Goal: Book appointment/travel/reservation

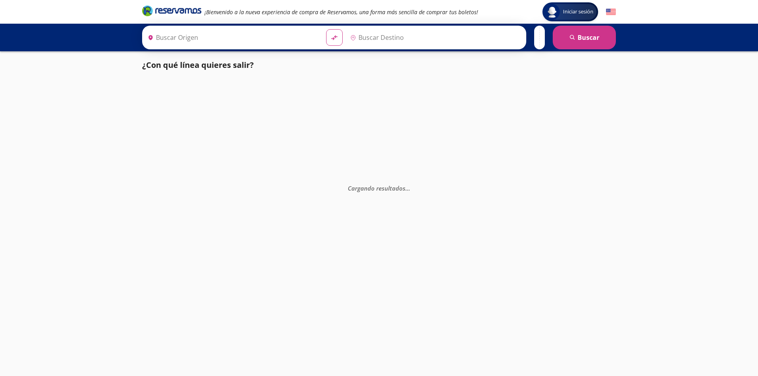
type input "Acapulco, [GEOGRAPHIC_DATA]"
type input "[GEOGRAPHIC_DATA], [GEOGRAPHIC_DATA]"
type input "Acapulco, [GEOGRAPHIC_DATA]"
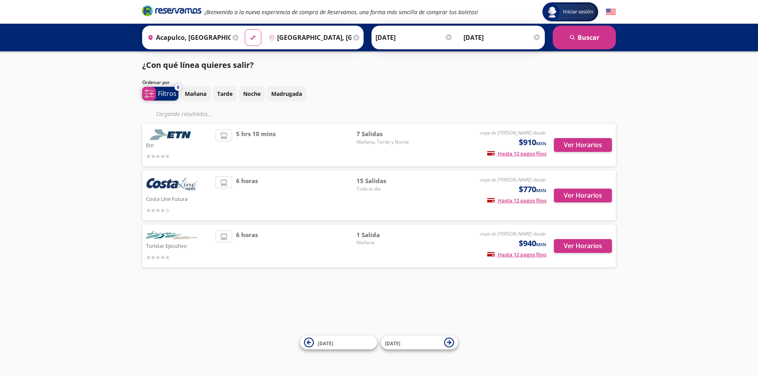
click at [166, 95] on p "Filtros" at bounding box center [167, 93] width 19 height 9
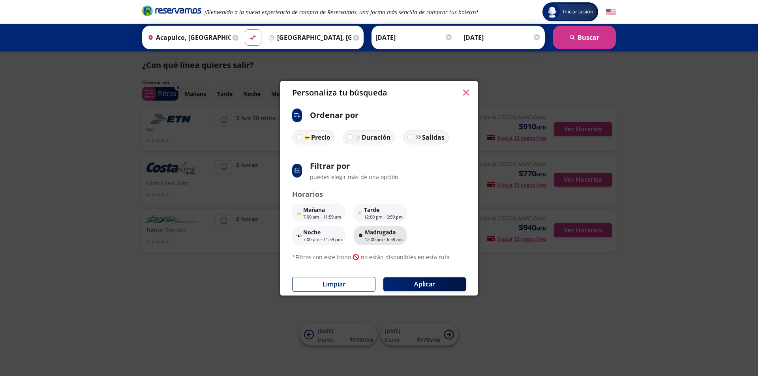
click at [367, 237] on p "12:00 am - 6:59 am" at bounding box center [384, 240] width 38 height 7
click at [417, 281] on button "Aplicar" at bounding box center [424, 285] width 83 height 14
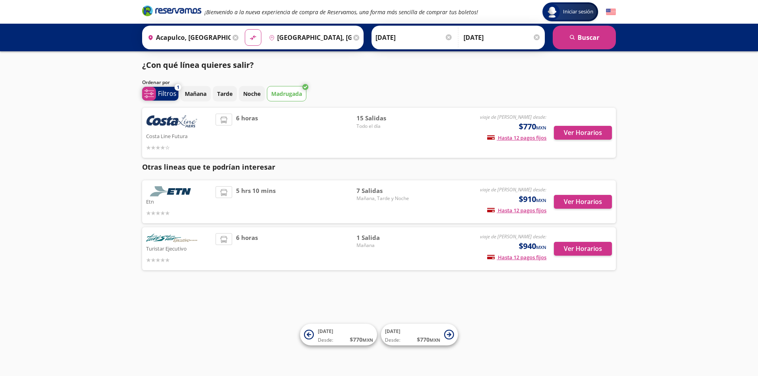
click at [168, 95] on p "Filtros" at bounding box center [167, 93] width 19 height 9
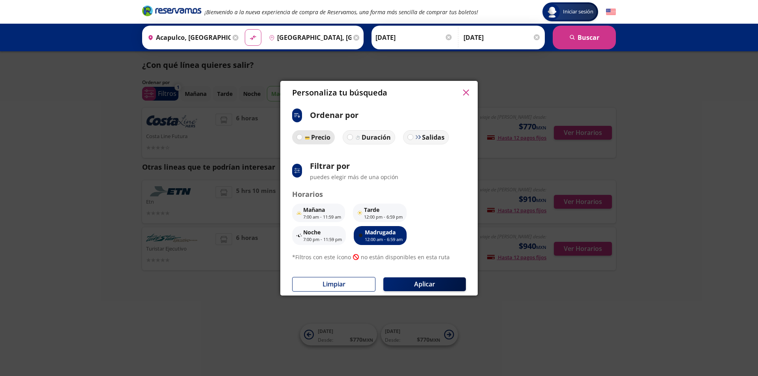
click at [307, 137] on img at bounding box center [307, 137] width 6 height 6
click at [302, 137] on input "Precio" at bounding box center [299, 137] width 5 height 5
radio input "true"
click at [425, 282] on button "Aplicar" at bounding box center [424, 285] width 83 height 14
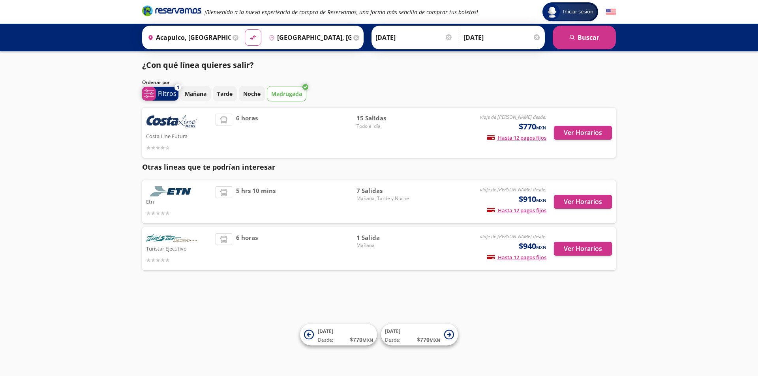
click at [165, 94] on p "Filtros" at bounding box center [167, 93] width 19 height 9
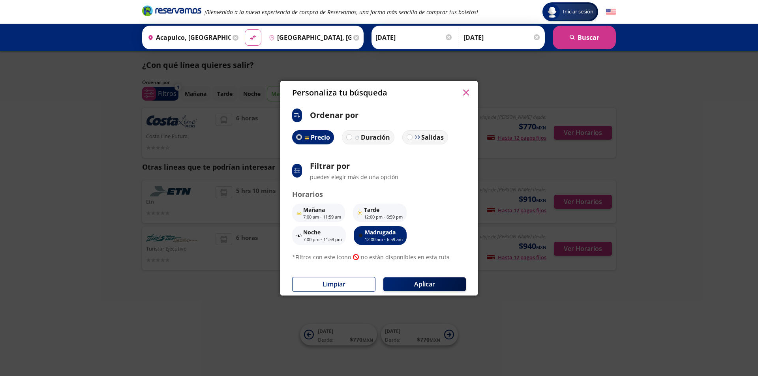
click at [467, 90] on icon "button" at bounding box center [466, 93] width 6 height 6
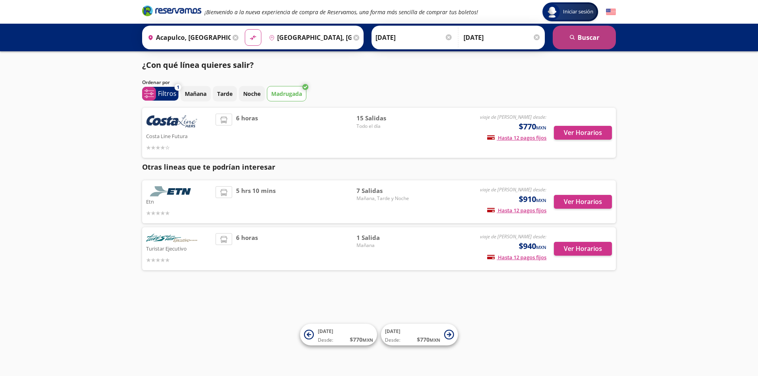
click at [578, 46] on button "search Buscar" at bounding box center [584, 38] width 63 height 24
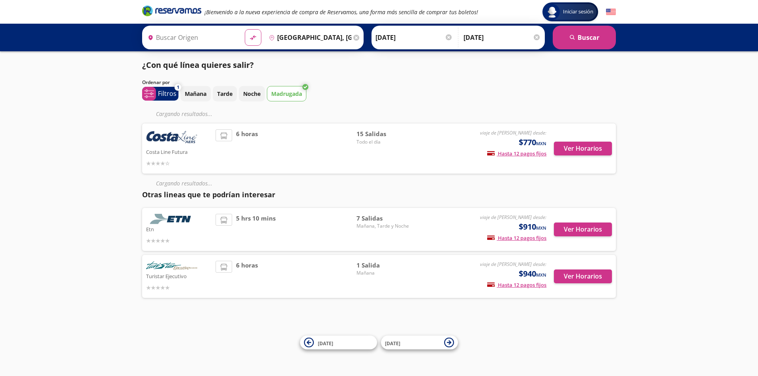
type input "Acapulco, [GEOGRAPHIC_DATA]"
type input "[GEOGRAPHIC_DATA], [GEOGRAPHIC_DATA]"
type input "Acapulco, [GEOGRAPHIC_DATA]"
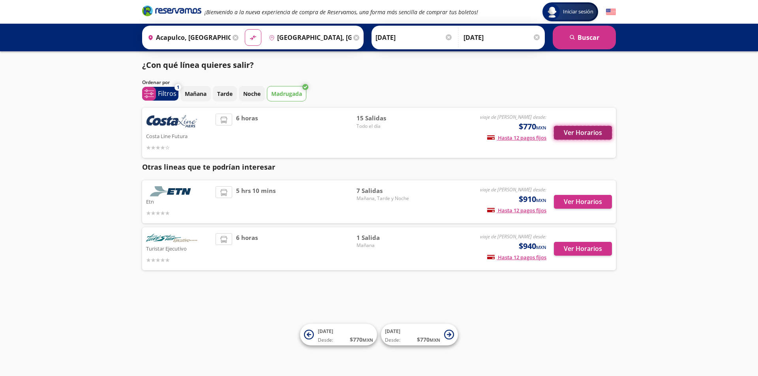
click at [568, 133] on button "Ver Horarios" at bounding box center [583, 133] width 58 height 14
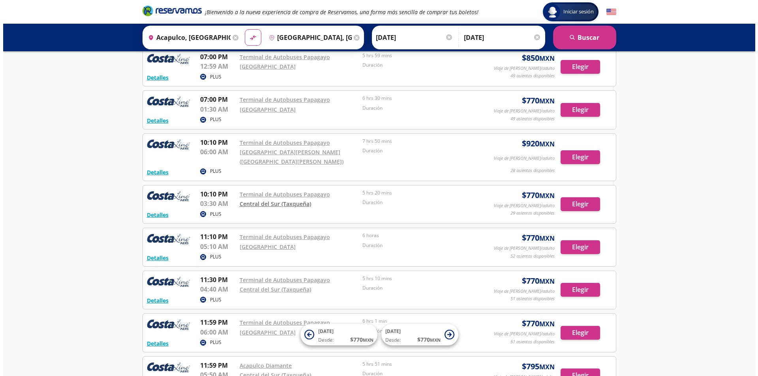
scroll to position [829, 0]
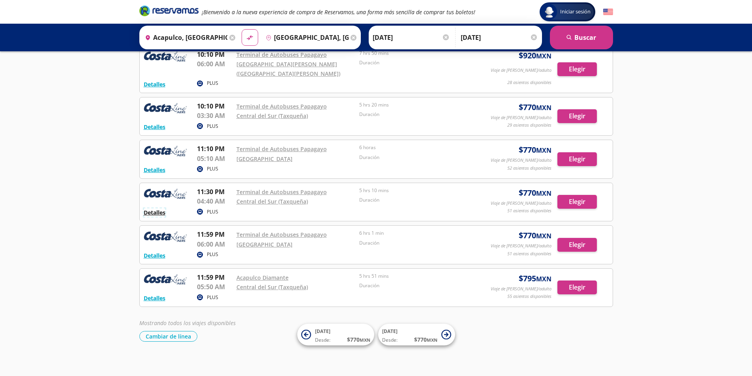
click at [159, 214] on button "Detalles" at bounding box center [155, 213] width 22 height 8
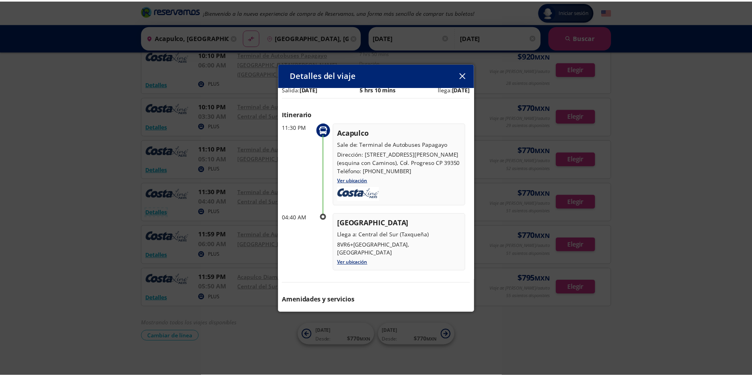
scroll to position [39, 0]
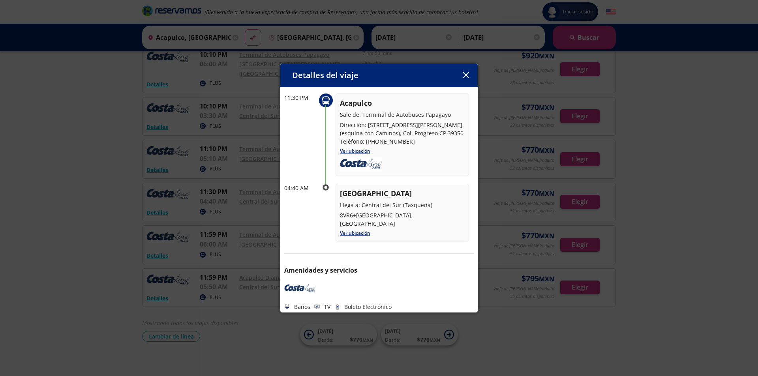
click at [462, 70] on button "button" at bounding box center [466, 76] width 12 height 12
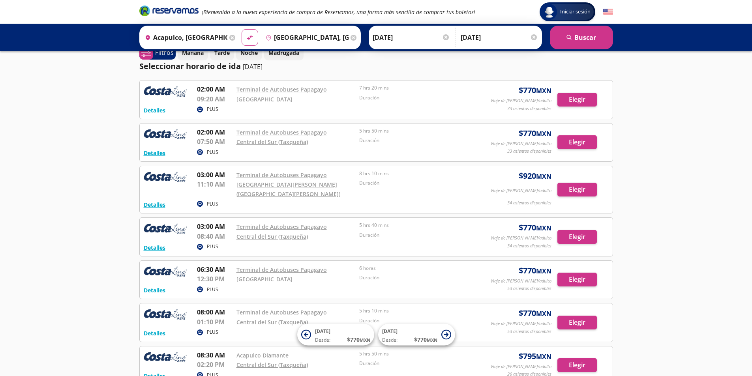
scroll to position [0, 0]
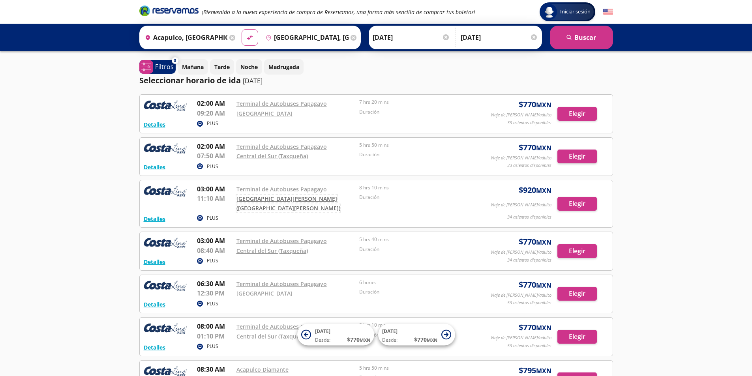
click at [249, 205] on link "Aeropuerto Internacional Felipe Ángeles (Santa Lucía)" at bounding box center [289, 203] width 104 height 17
click at [257, 114] on link "Central del Norte" at bounding box center [265, 114] width 56 height 8
